Goal: Task Accomplishment & Management: Complete application form

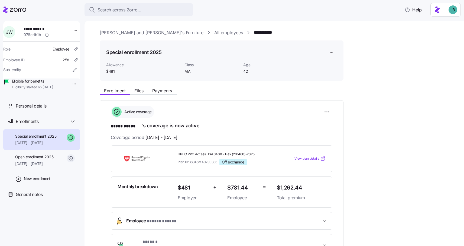
scroll to position [95, 0]
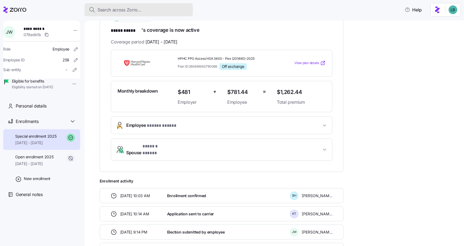
click at [118, 11] on span "Search across Zorro..." at bounding box center [120, 10] width 44 height 7
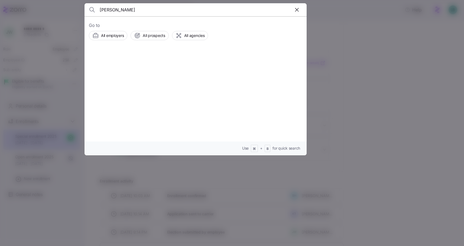
type input "[PERSON_NAME]"
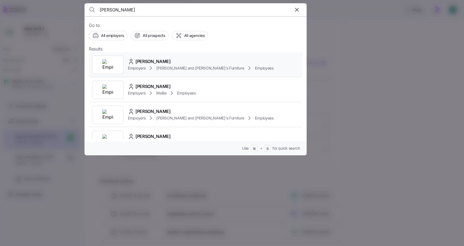
click at [147, 61] on span "BENJAMIN BARTON" at bounding box center [153, 61] width 35 height 7
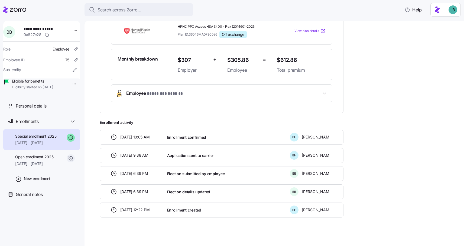
scroll to position [128, 0]
click at [133, 14] on button "Search across Zorro..." at bounding box center [139, 9] width 108 height 13
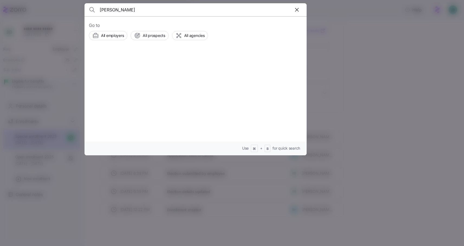
type input "Alexander Rubin"
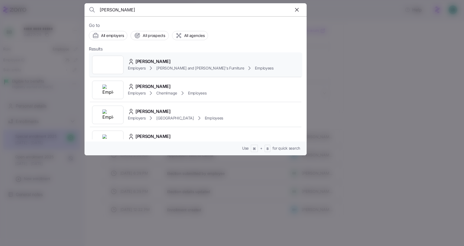
click at [160, 62] on span "ALEXANDER RUBIN" at bounding box center [153, 61] width 35 height 7
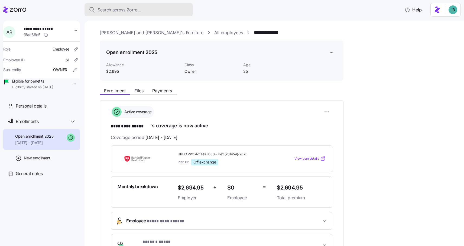
click at [112, 15] on button "Search across Zorro..." at bounding box center [139, 9] width 108 height 13
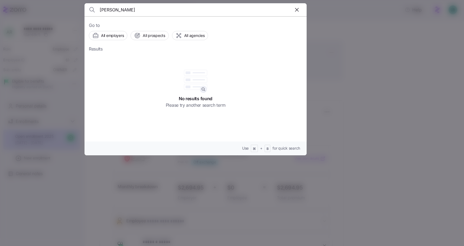
click at [110, 8] on input "Yencha" at bounding box center [169, 9] width 139 height 13
paste input "Tim Donovan"
type input "Tim Donovan"
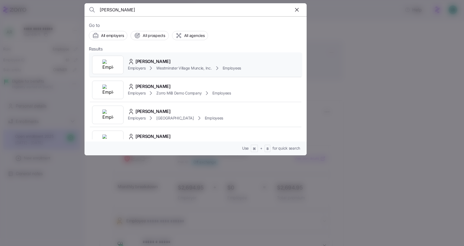
click at [152, 61] on span "Timothy Donovan" at bounding box center [153, 61] width 35 height 7
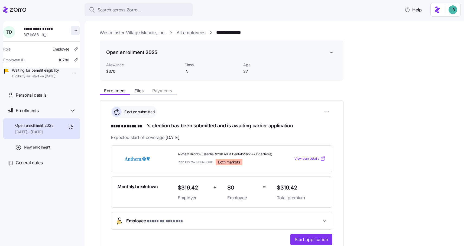
click at [73, 31] on html "**********" at bounding box center [232, 121] width 464 height 242
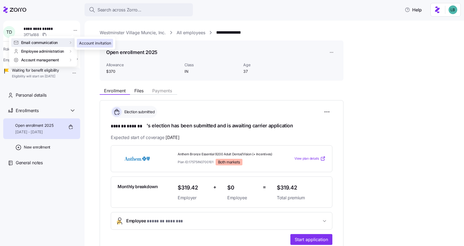
click at [90, 44] on div "Account invitation" at bounding box center [95, 43] width 32 height 6
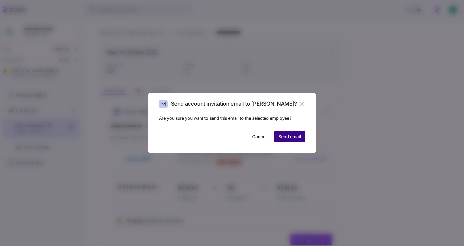
click at [287, 138] on span "Send email" at bounding box center [290, 136] width 23 height 7
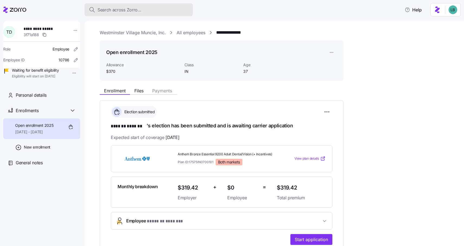
click at [124, 7] on span "Search across Zorro..." at bounding box center [120, 10] width 44 height 7
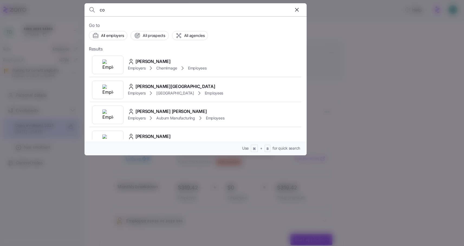
type input "c"
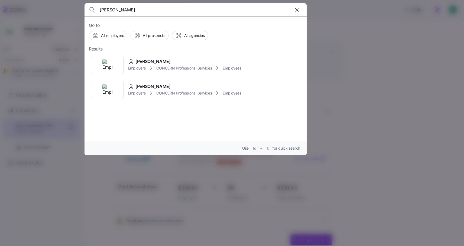
click at [105, 11] on input "karrie kulp" at bounding box center [169, 9] width 139 height 13
type input "kerrie kulp"
click at [137, 60] on span "Kerri Culp" at bounding box center [153, 61] width 35 height 7
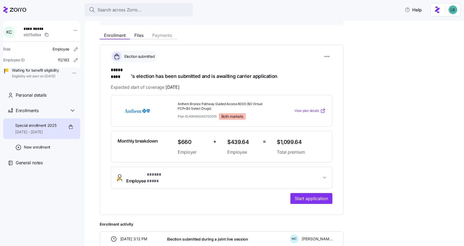
scroll to position [57, 0]
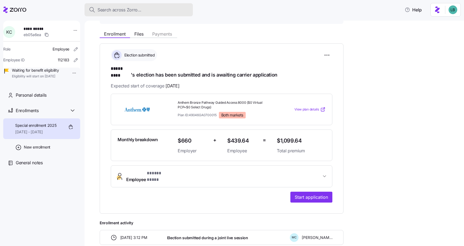
click at [112, 11] on span "Search across Zorro..." at bounding box center [120, 10] width 44 height 7
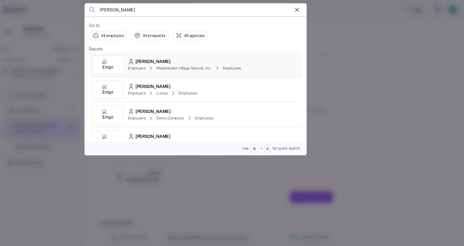
type input "[PERSON_NAME]"
click at [149, 62] on span "[PERSON_NAME]" at bounding box center [153, 61] width 35 height 7
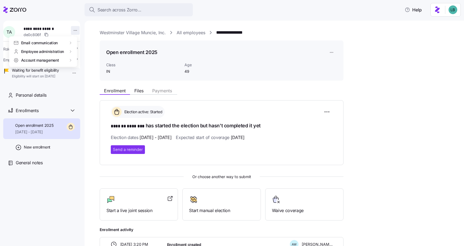
click at [71, 32] on html "**********" at bounding box center [232, 121] width 464 height 242
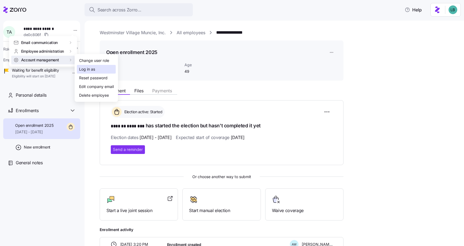
click at [90, 71] on div "Log in as" at bounding box center [87, 69] width 16 height 6
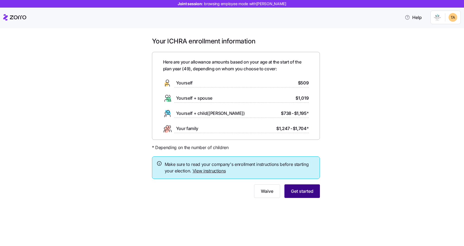
click at [295, 189] on span "Get started" at bounding box center [302, 191] width 23 height 7
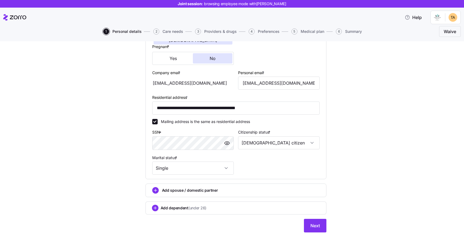
scroll to position [138, 0]
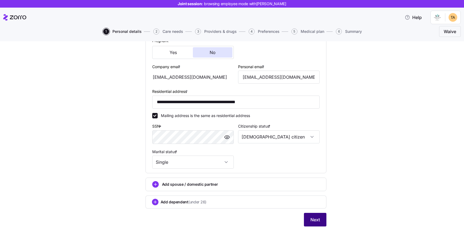
click at [316, 222] on span "Next" at bounding box center [315, 219] width 9 height 7
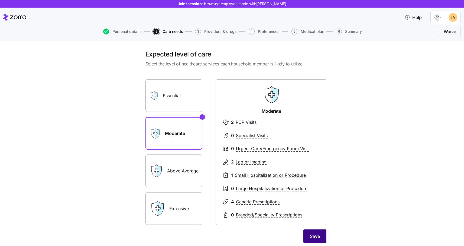
click at [318, 236] on span "Save" at bounding box center [315, 236] width 10 height 7
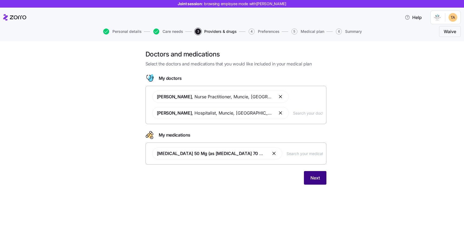
click at [314, 178] on span "Next" at bounding box center [315, 177] width 9 height 7
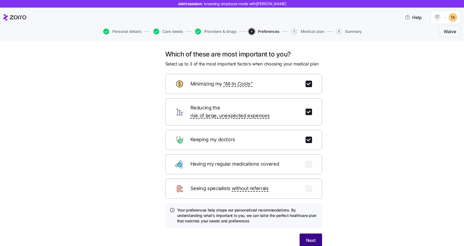
click at [309, 237] on span "Next" at bounding box center [310, 240] width 9 height 7
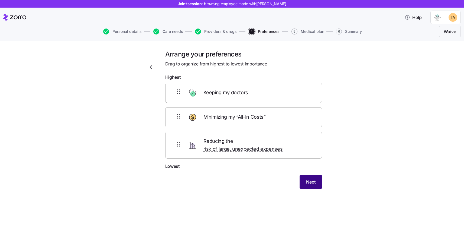
click at [310, 178] on span "Next" at bounding box center [310, 181] width 9 height 7
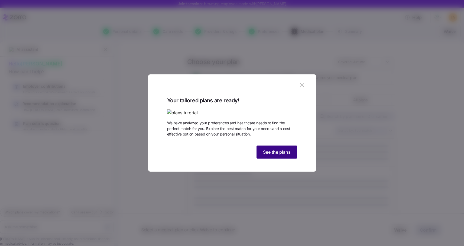
click at [290, 155] on span "See the plans" at bounding box center [277, 152] width 28 height 7
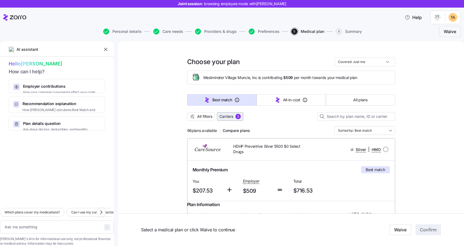
click at [230, 115] on span "Carriers" at bounding box center [227, 116] width 14 height 5
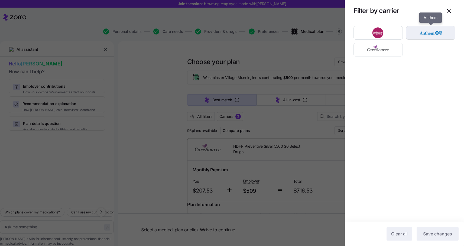
click at [427, 35] on img "button" at bounding box center [431, 32] width 40 height 11
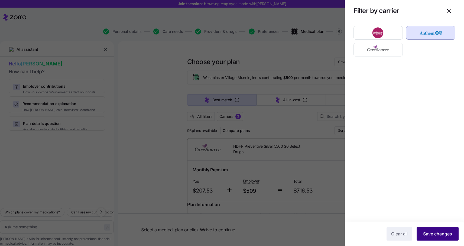
click at [430, 232] on span "Save changes" at bounding box center [438, 233] width 29 height 7
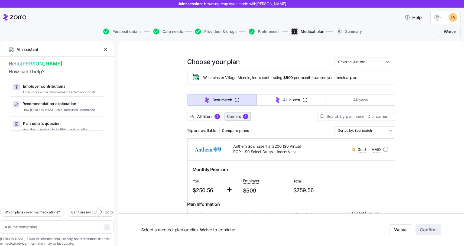
click at [232, 117] on span "Carriers" at bounding box center [234, 116] width 14 height 5
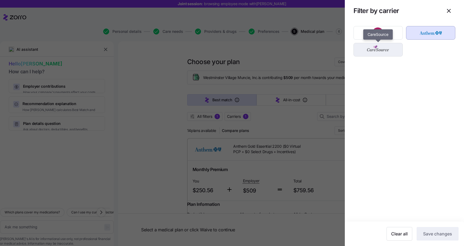
click at [383, 51] on img "button" at bounding box center [379, 49] width 40 height 11
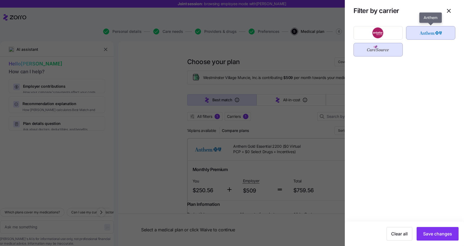
click at [429, 28] on img "button" at bounding box center [431, 32] width 40 height 11
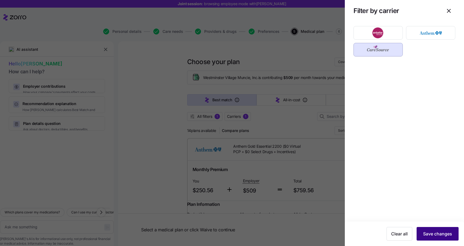
click at [431, 231] on span "Save changes" at bounding box center [438, 233] width 29 height 7
type textarea "x"
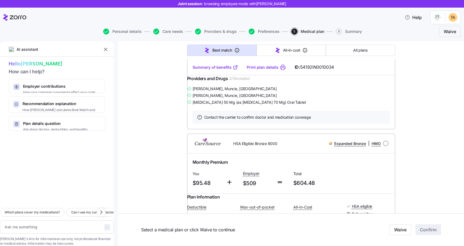
scroll to position [350, 0]
